Goal: Information Seeking & Learning: Learn about a topic

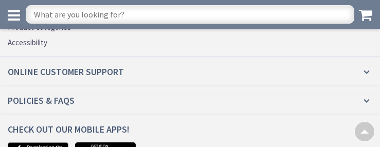
scroll to position [1813, 0]
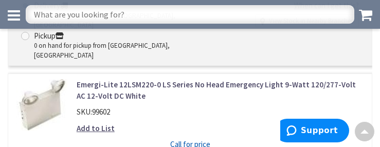
scroll to position [2171, 0]
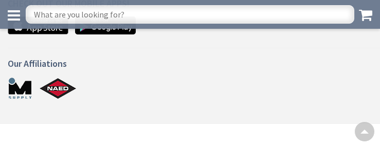
scroll to position [799, 0]
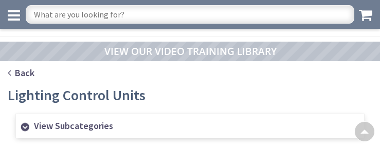
scroll to position [762, 0]
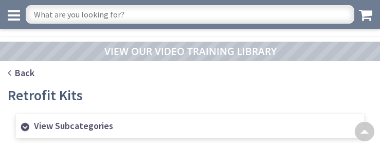
scroll to position [657, 0]
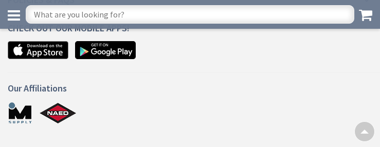
scroll to position [1112, 0]
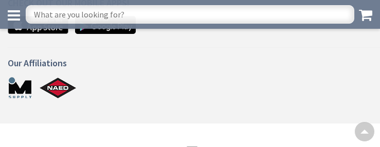
scroll to position [811, 0]
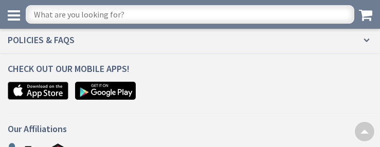
scroll to position [2172, 0]
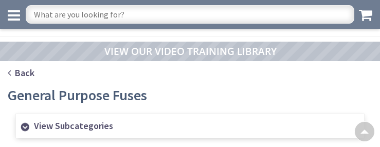
scroll to position [1167, 0]
